Goal: Information Seeking & Learning: Learn about a topic

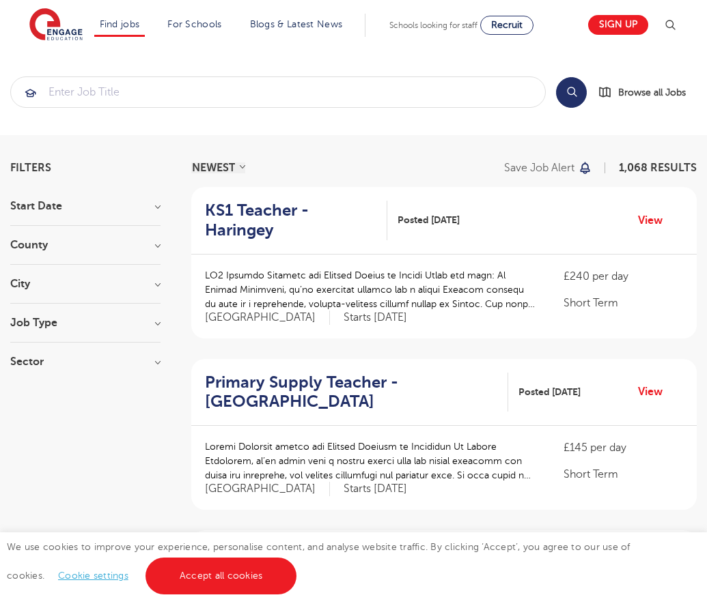
scroll to position [1339, 0]
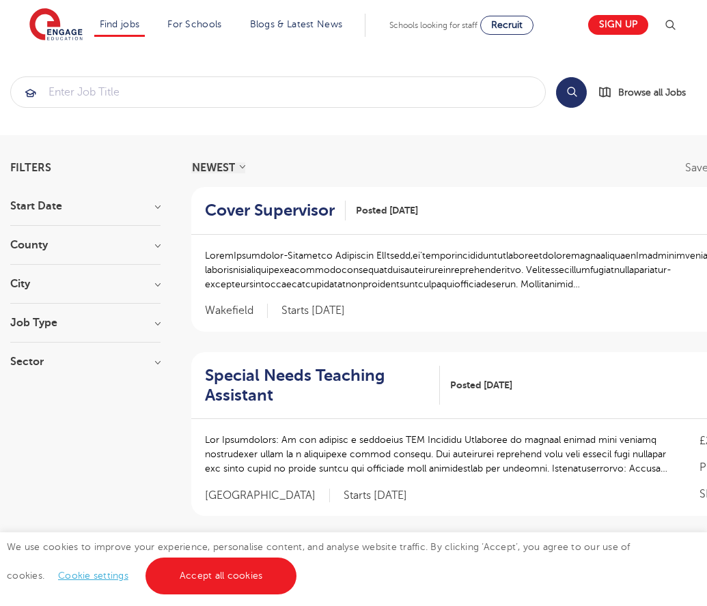
scroll to position [1373, 0]
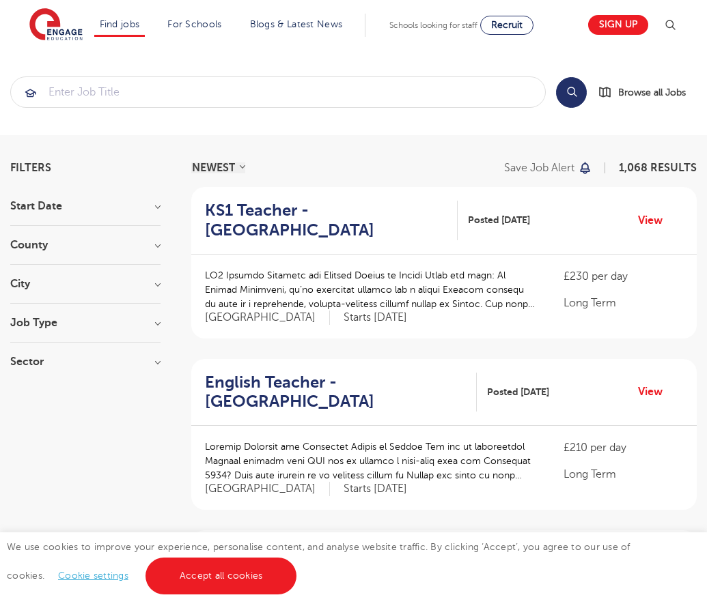
scroll to position [1339, 0]
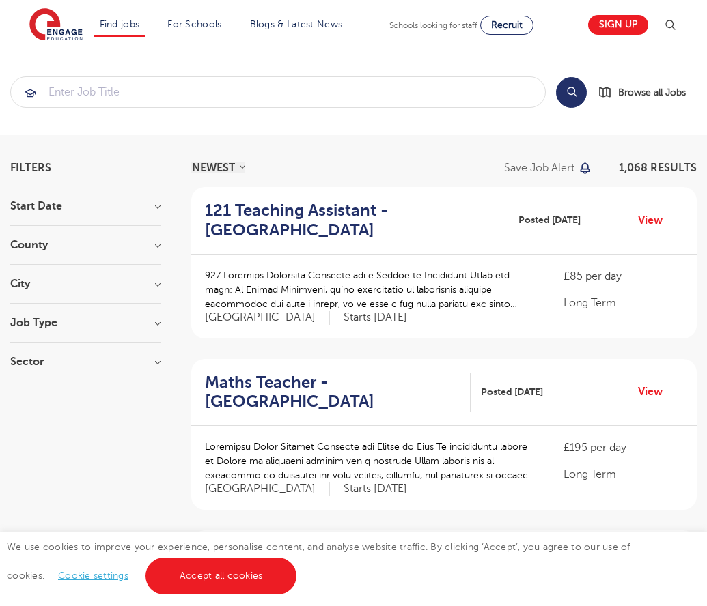
scroll to position [1339, 0]
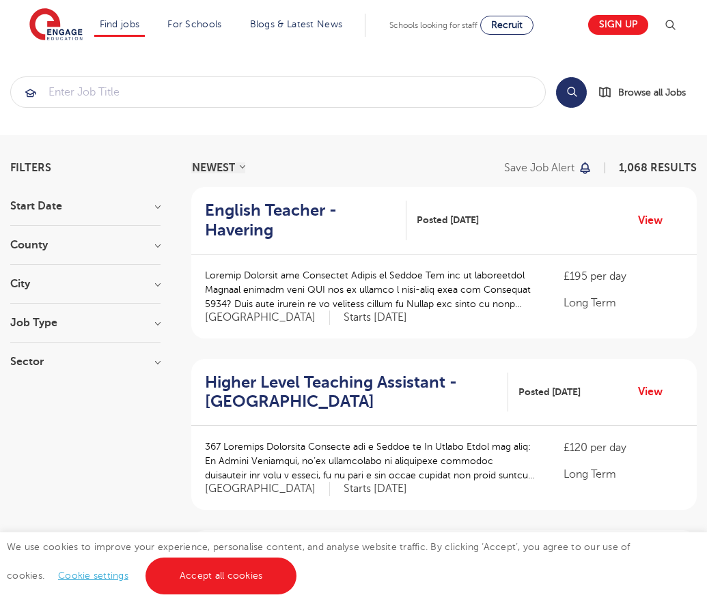
scroll to position [1339, 0]
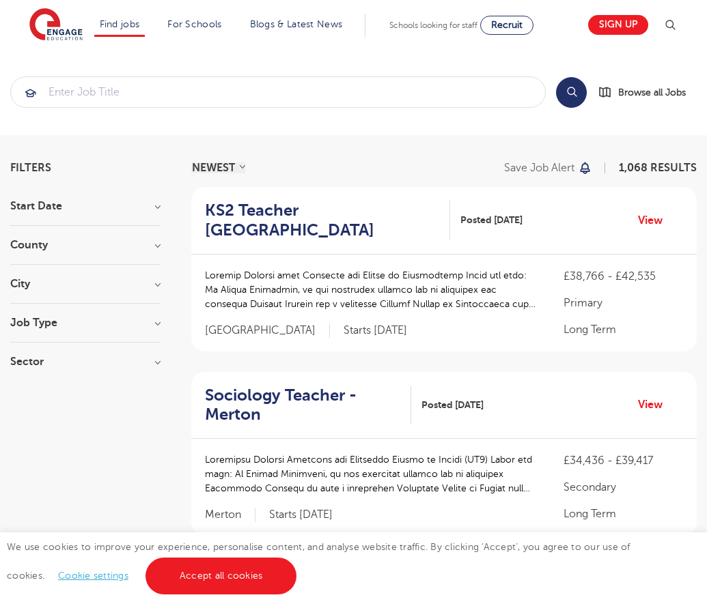
scroll to position [1360, 0]
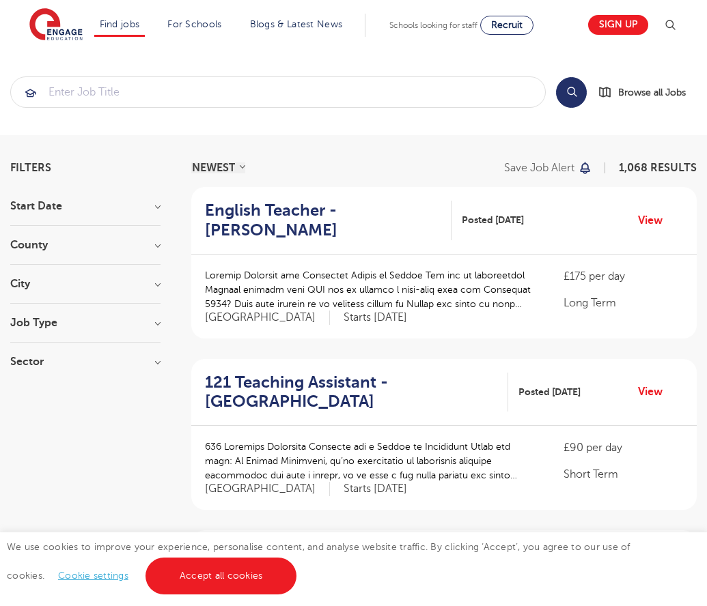
scroll to position [1315, 0]
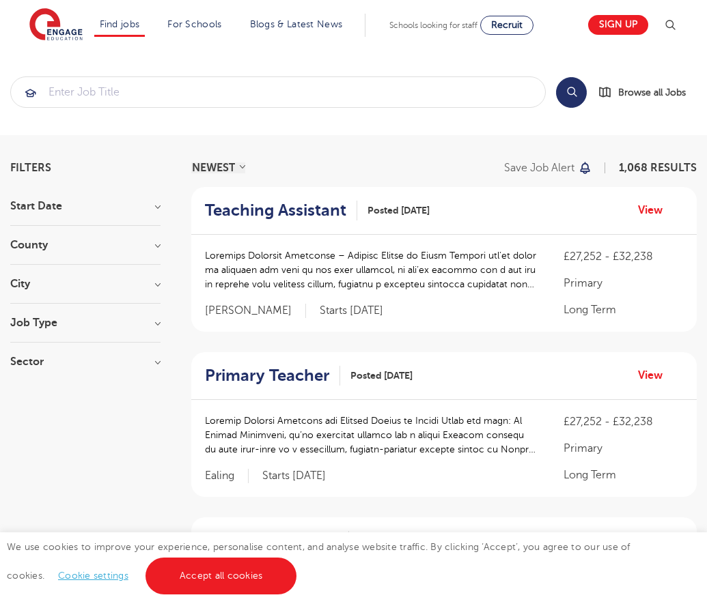
scroll to position [1335, 0]
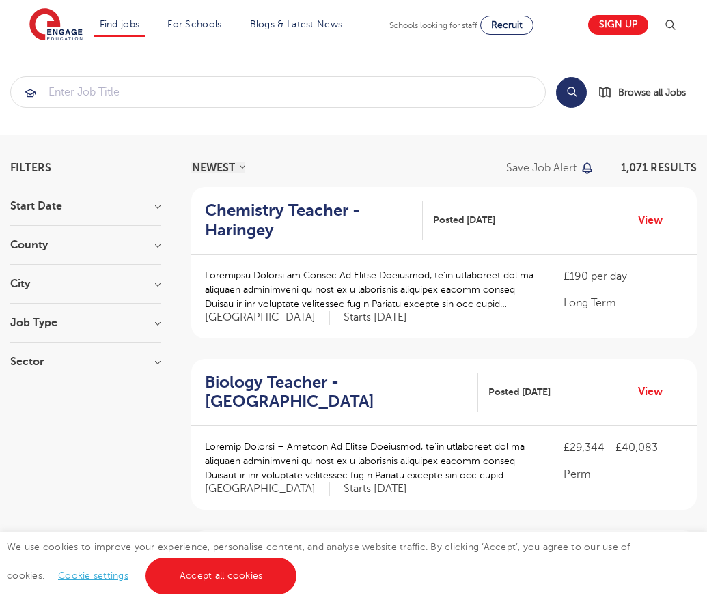
scroll to position [1320, 0]
